Goal: Find specific page/section: Find specific page/section

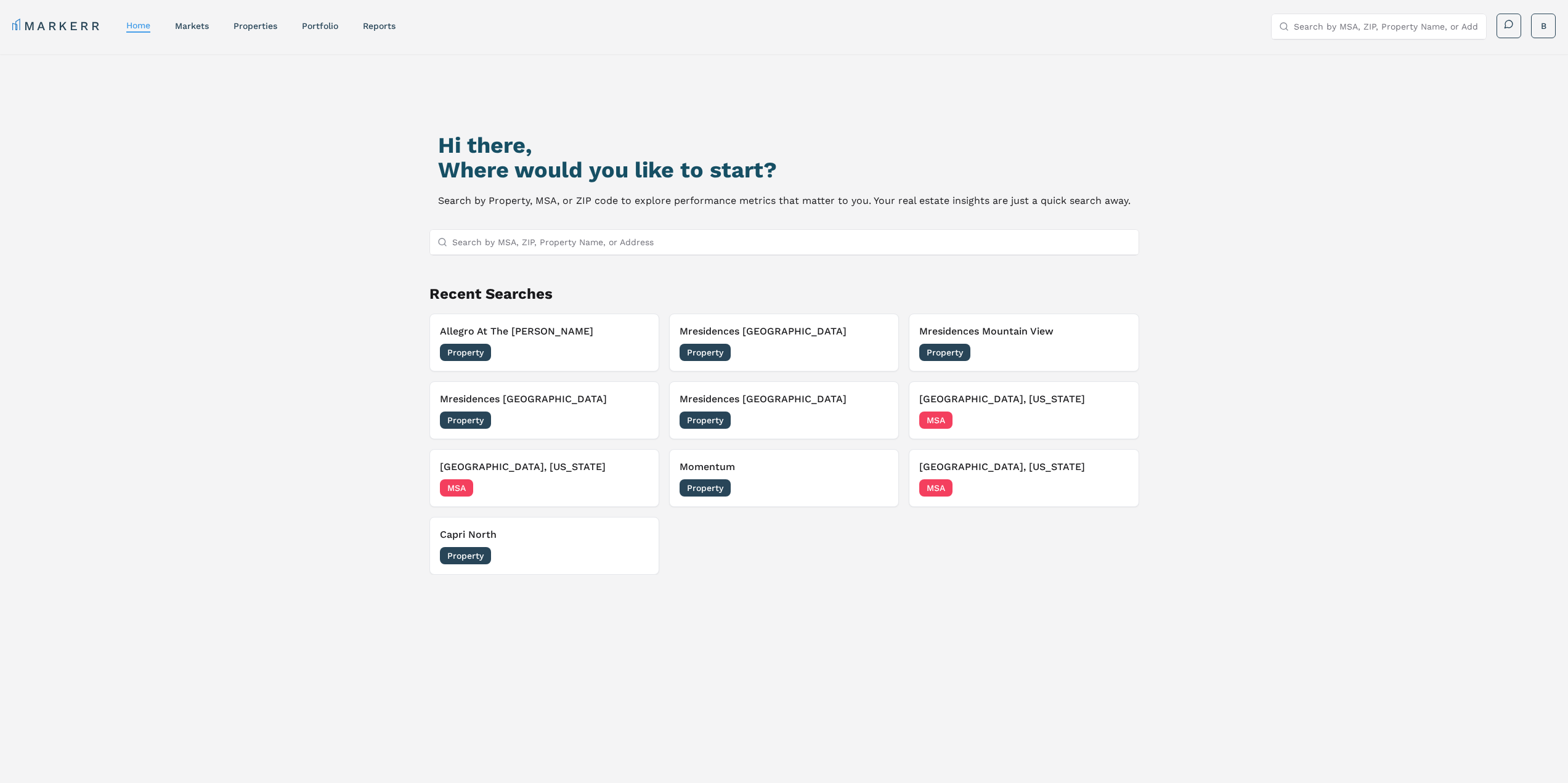
click at [608, 233] on input "Search by MSA, ZIP, Property Name, or Address" at bounding box center [792, 242] width 679 height 25
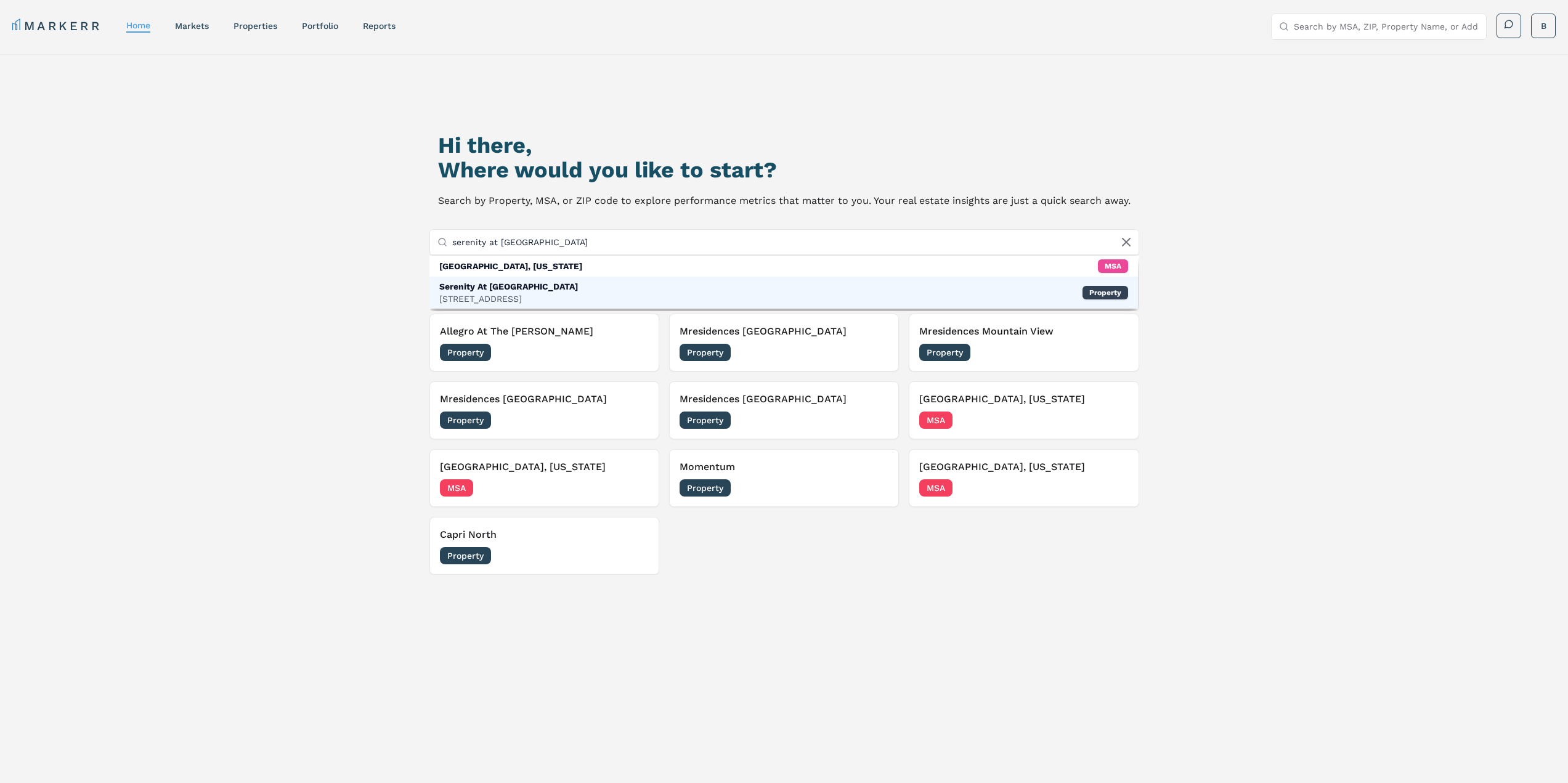
type input "serenity at [GEOGRAPHIC_DATA]"
click at [520, 288] on div "Serenity At [GEOGRAPHIC_DATA]" at bounding box center [508, 286] width 139 height 12
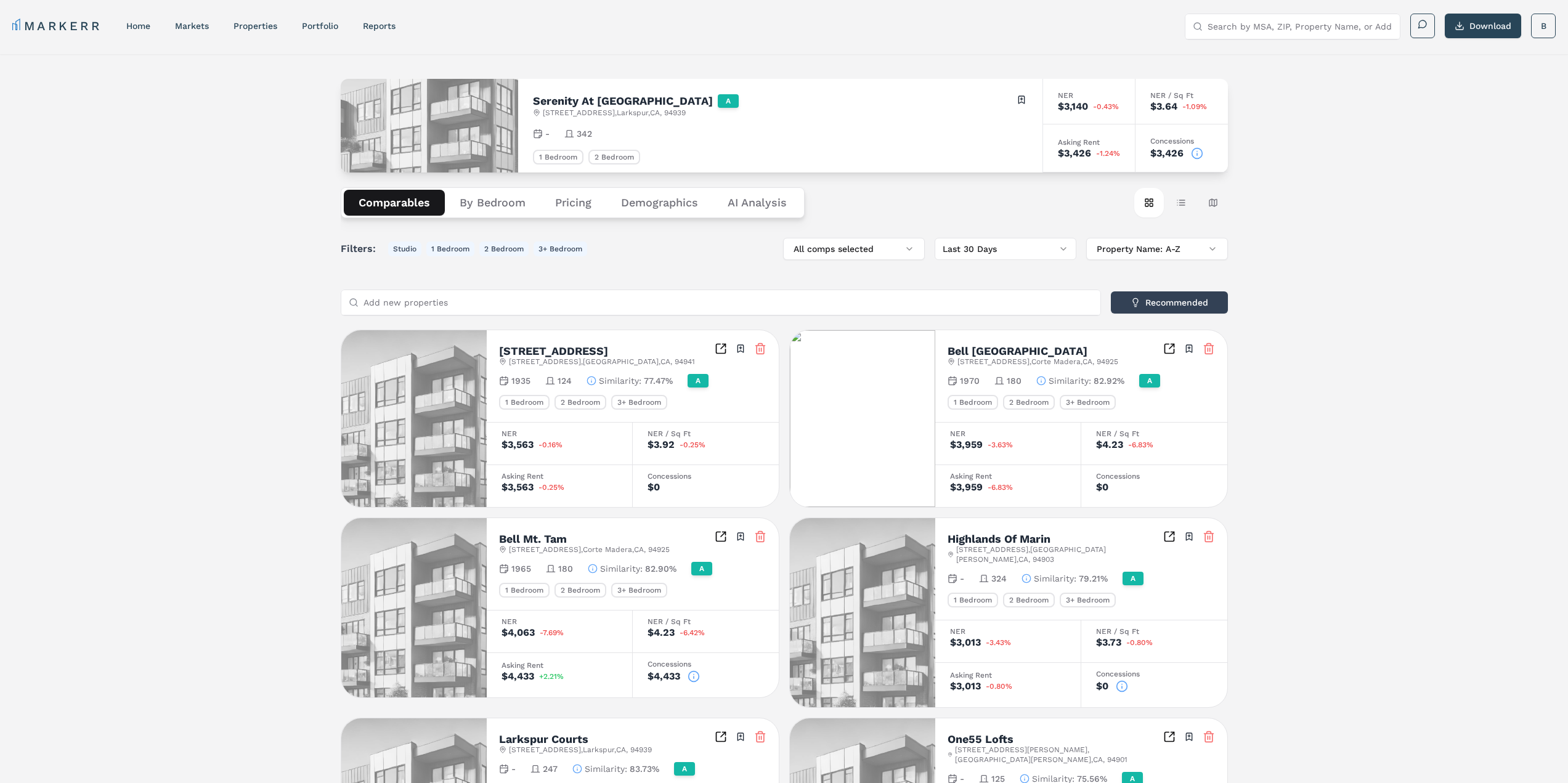
click at [642, 199] on button "Demographics" at bounding box center [660, 202] width 107 height 26
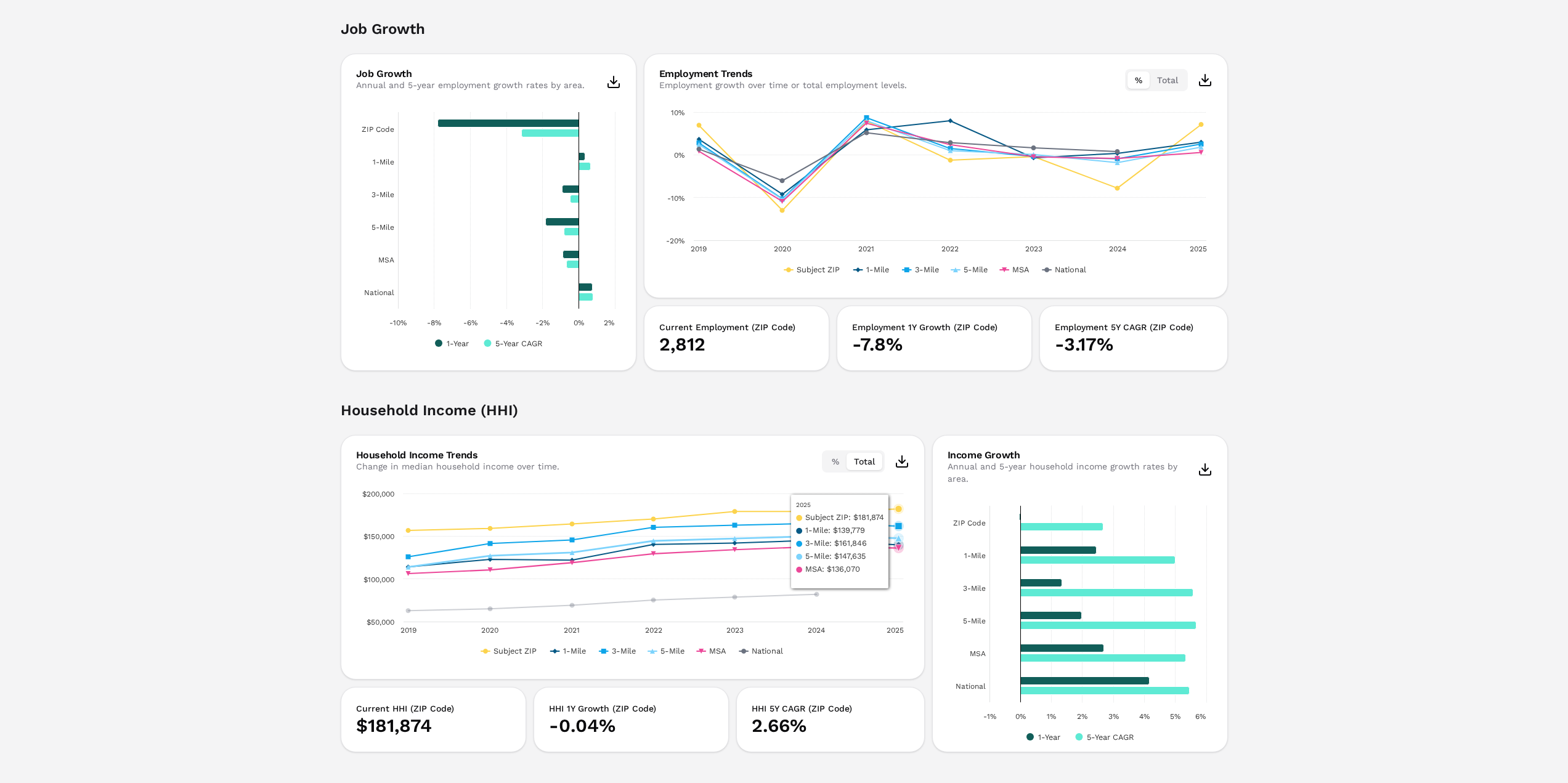
scroll to position [1547, 0]
